Goal: Transaction & Acquisition: Download file/media

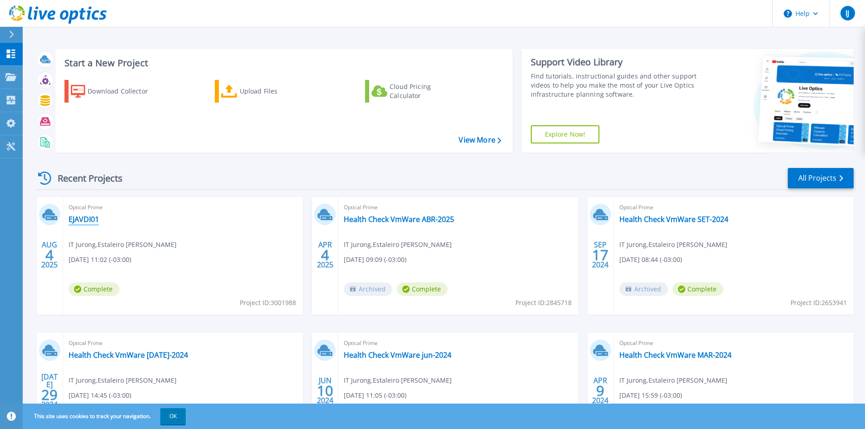
drag, startPoint x: 107, startPoint y: 291, endPoint x: 73, endPoint y: 222, distance: 76.8
click at [73, 222] on link "EJAVDI01" at bounding box center [84, 219] width 30 height 9
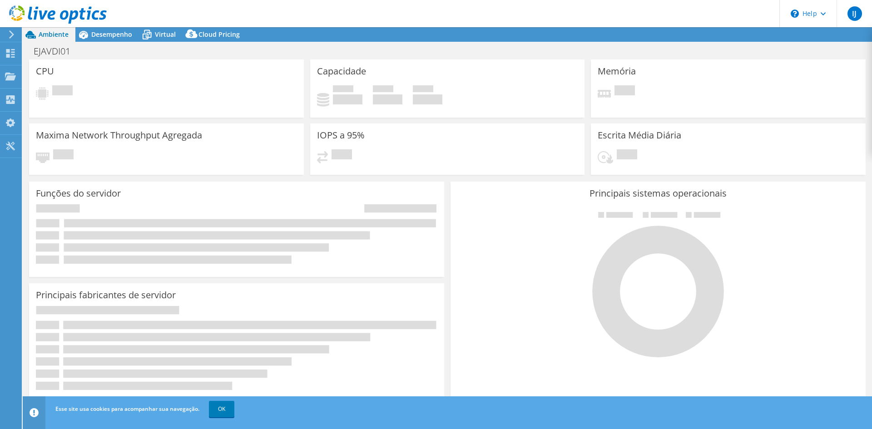
select select "USD"
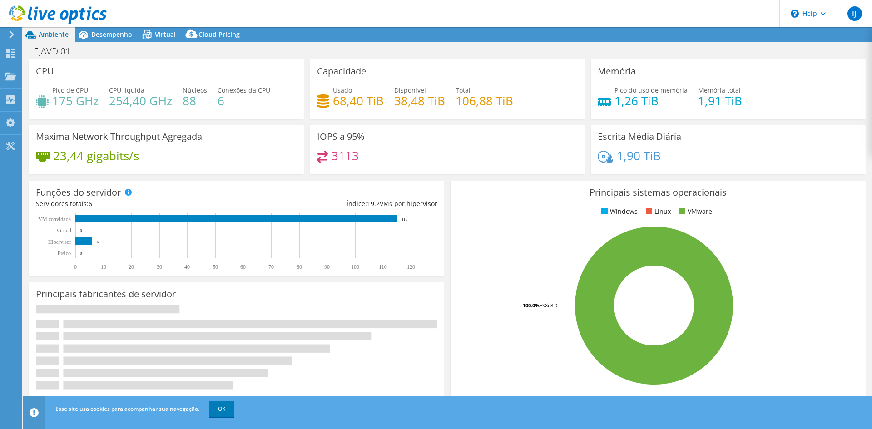
click at [225, 407] on link "OK" at bounding box center [221, 409] width 25 height 16
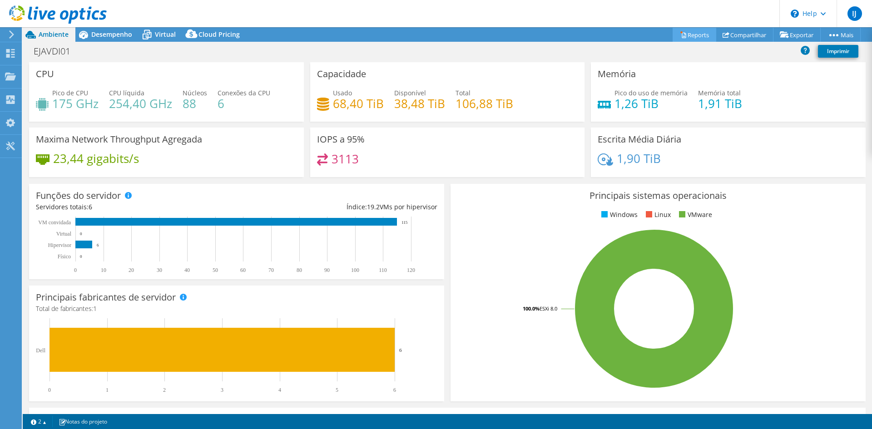
click at [693, 36] on link "Reports" at bounding box center [695, 35] width 44 height 14
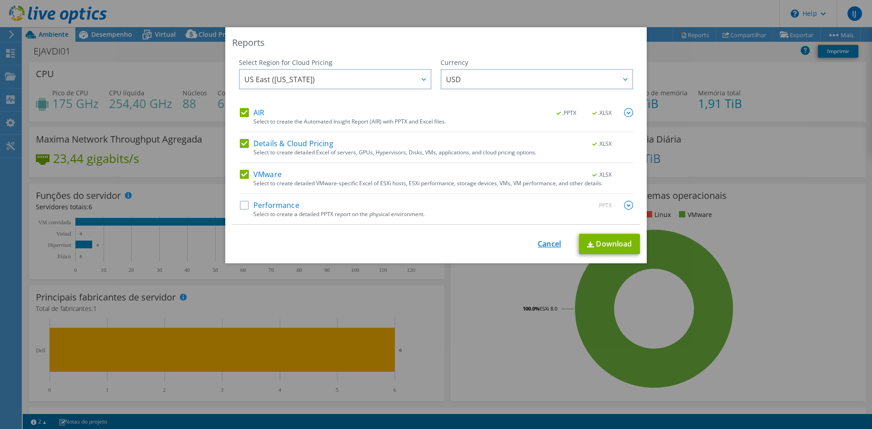
click at [555, 247] on link "Cancel" at bounding box center [549, 244] width 23 height 9
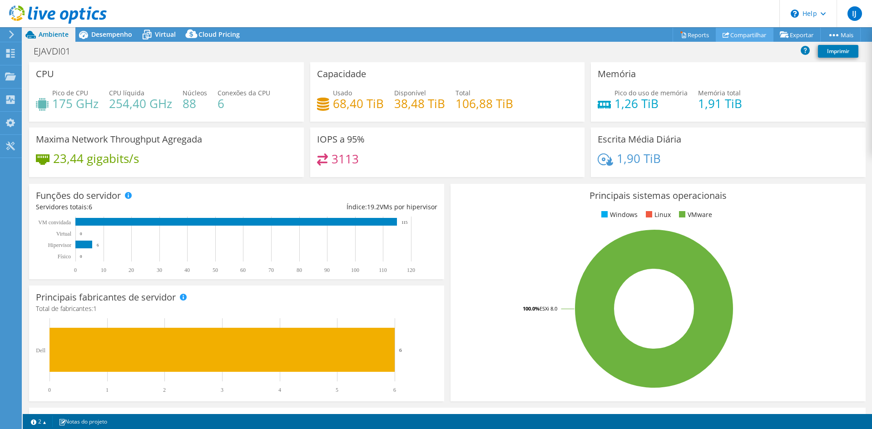
click at [739, 34] on link "Compartilhar" at bounding box center [745, 35] width 58 height 14
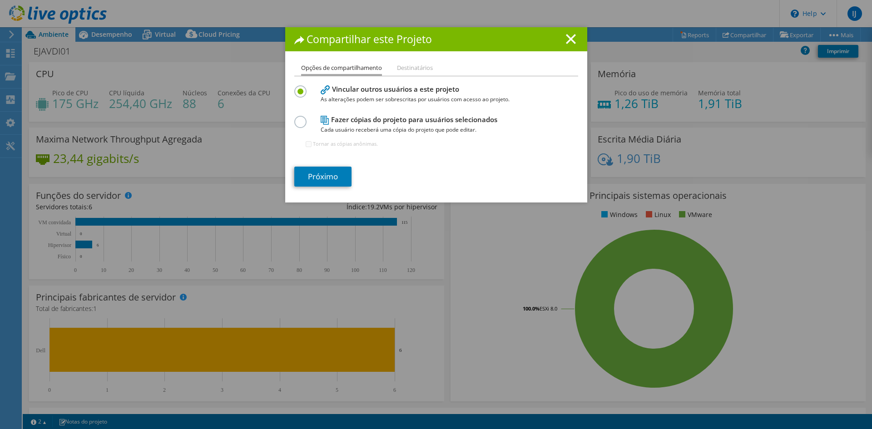
click at [573, 38] on h1 "Compartilhar este Projeto" at bounding box center [436, 39] width 284 height 10
click at [571, 40] on icon at bounding box center [571, 39] width 10 height 10
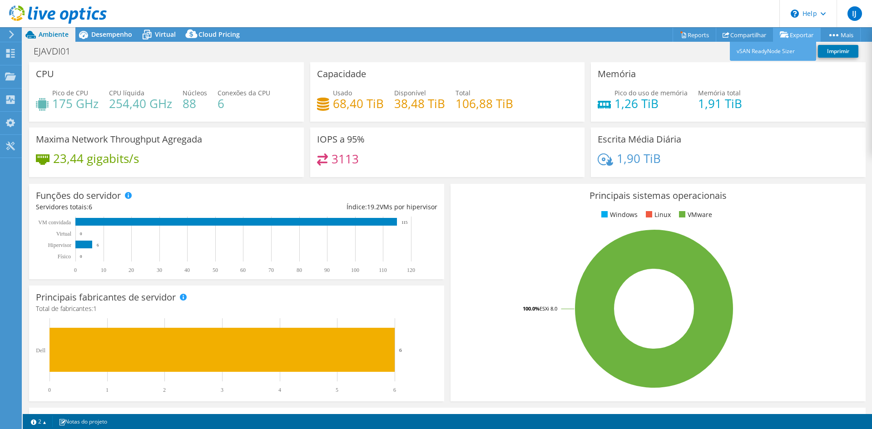
click at [799, 36] on link "Exportar" at bounding box center [797, 35] width 48 height 14
click at [682, 33] on icon at bounding box center [684, 35] width 4 height 5
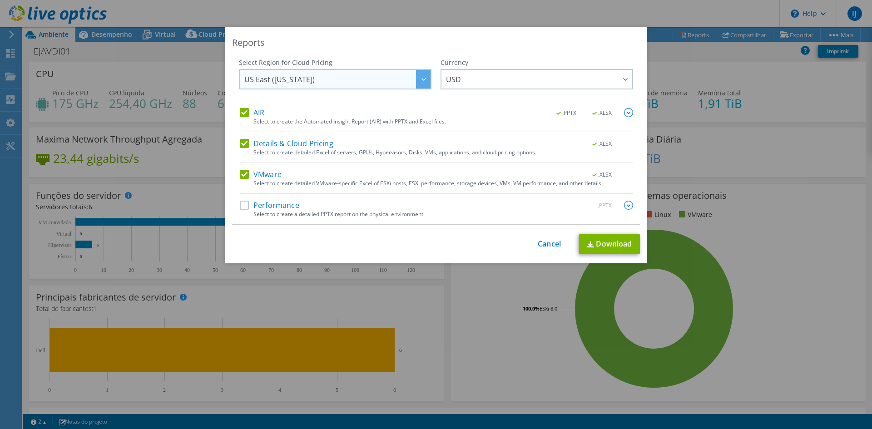
click at [317, 83] on span "US East (Virginia)" at bounding box center [337, 79] width 186 height 19
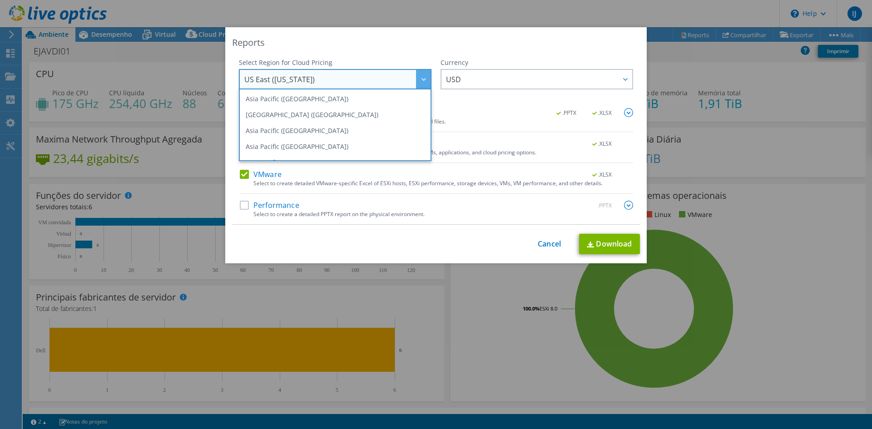
click at [317, 83] on span "US East (Virginia)" at bounding box center [337, 79] width 186 height 19
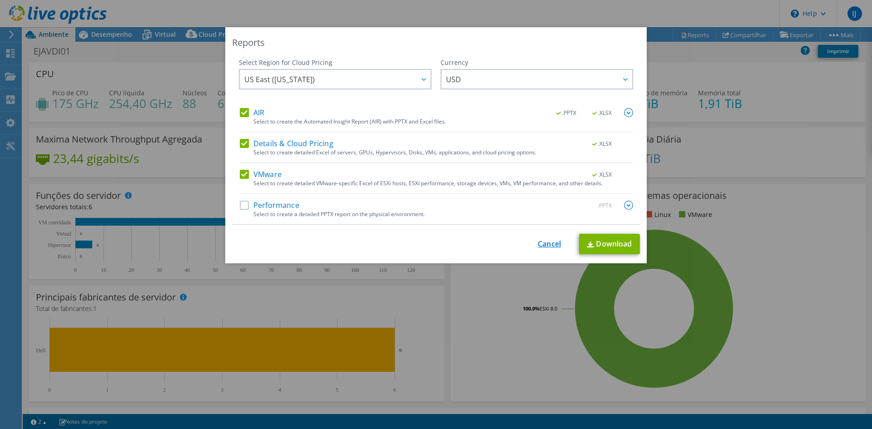
click at [544, 244] on link "Cancel" at bounding box center [549, 244] width 23 height 9
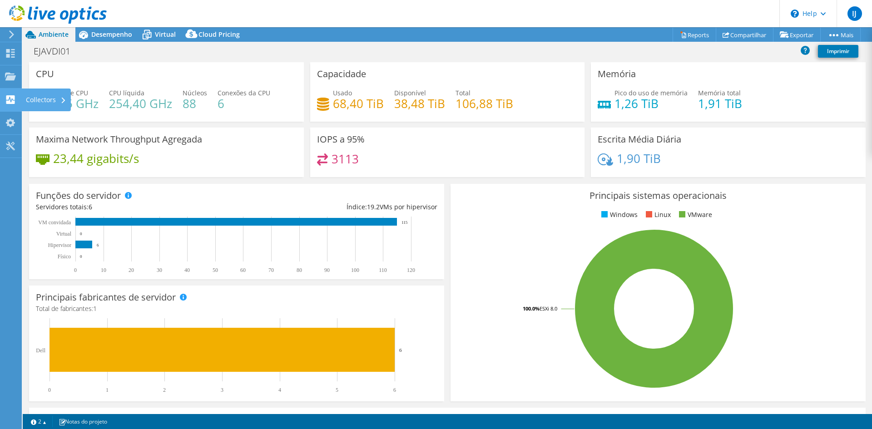
click at [61, 99] on icon at bounding box center [63, 101] width 4 height 6
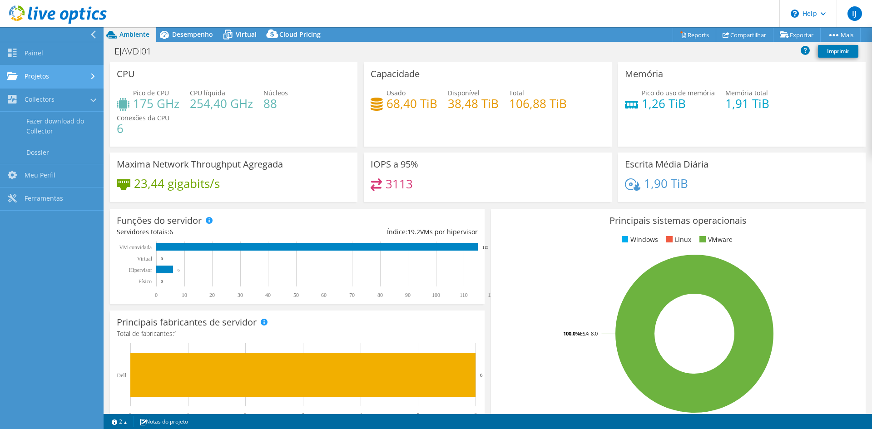
click at [58, 74] on link "Projetos" at bounding box center [52, 76] width 104 height 23
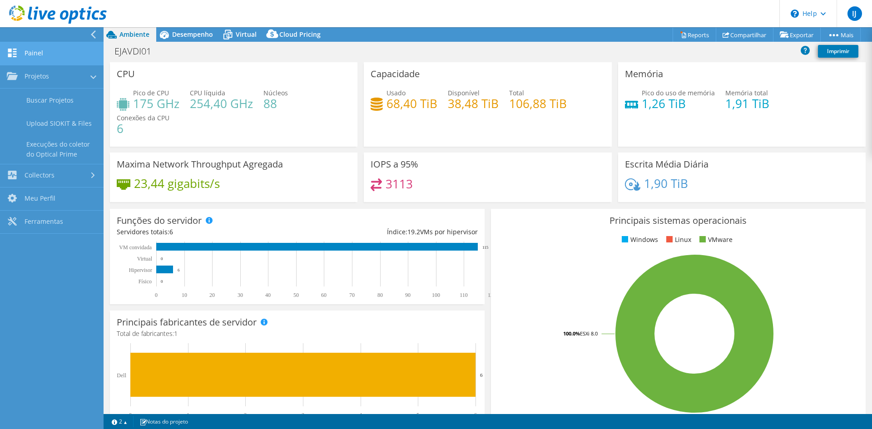
click at [36, 55] on link "Painel" at bounding box center [52, 53] width 104 height 23
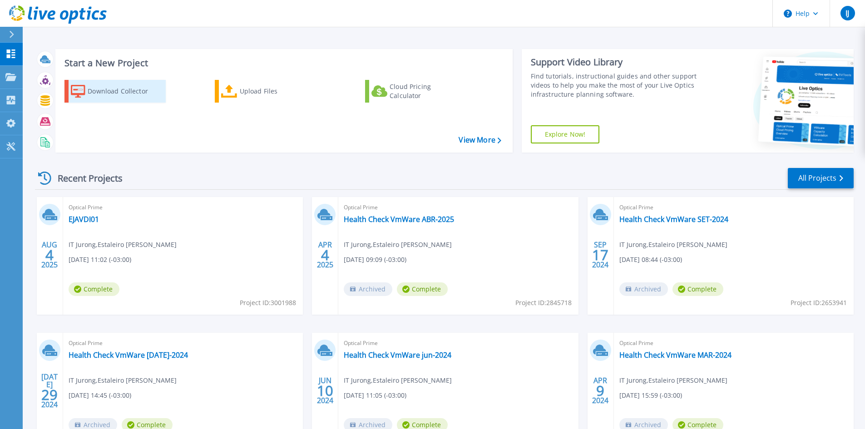
click at [99, 92] on div "Download Collector" at bounding box center [124, 91] width 73 height 18
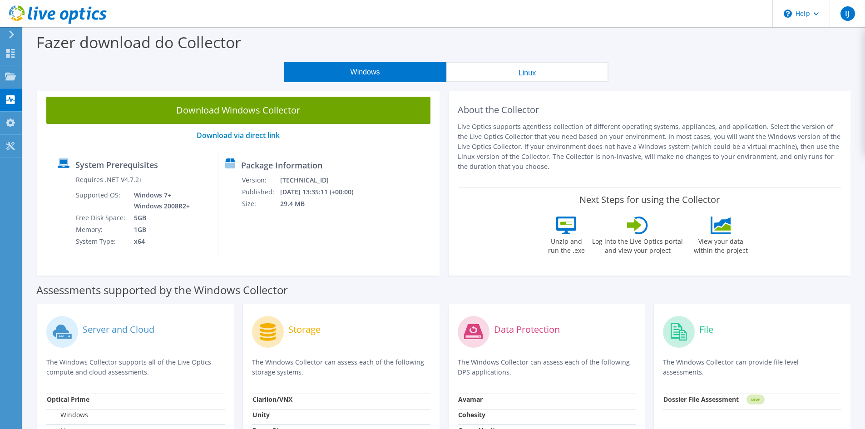
click at [387, 71] on button "Windows" at bounding box center [365, 72] width 162 height 20
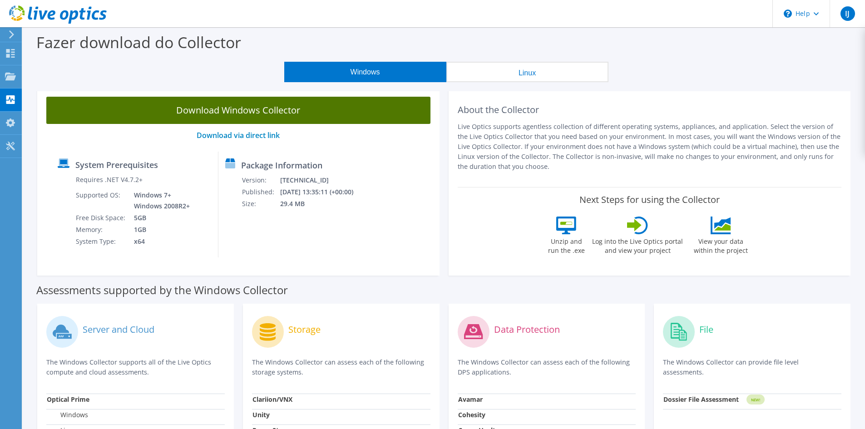
click at [293, 112] on link "Download Windows Collector" at bounding box center [238, 110] width 384 height 27
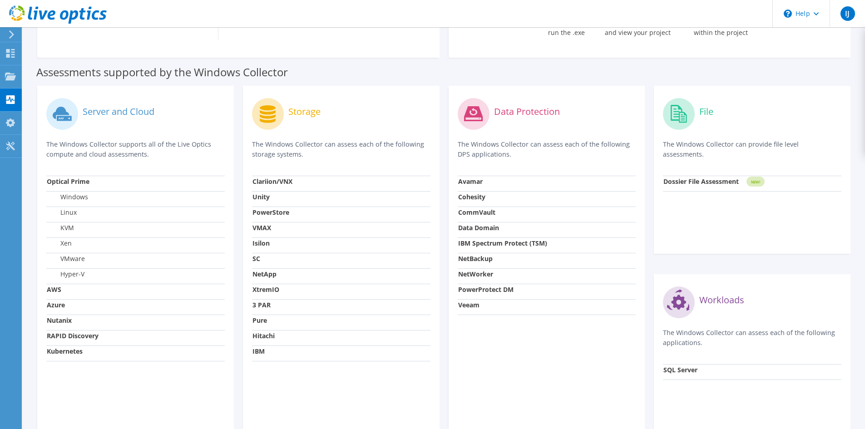
scroll to position [227, 0]
